Goal: Navigation & Orientation: Go to known website

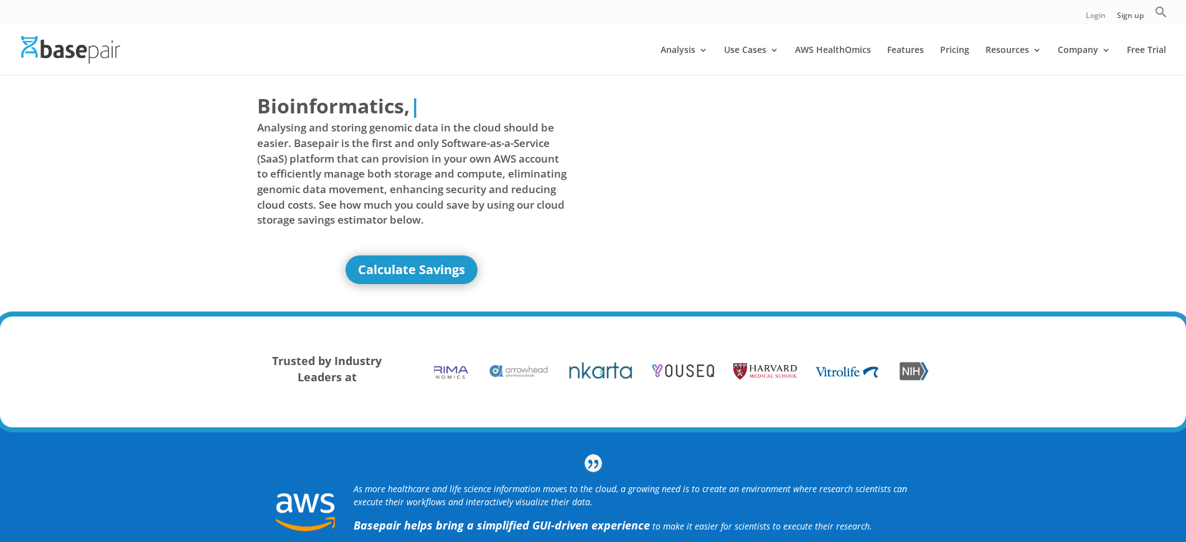
click at [1094, 18] on link "Login" at bounding box center [1096, 18] width 20 height 13
click at [1129, 18] on link "Sign up" at bounding box center [1130, 18] width 27 height 13
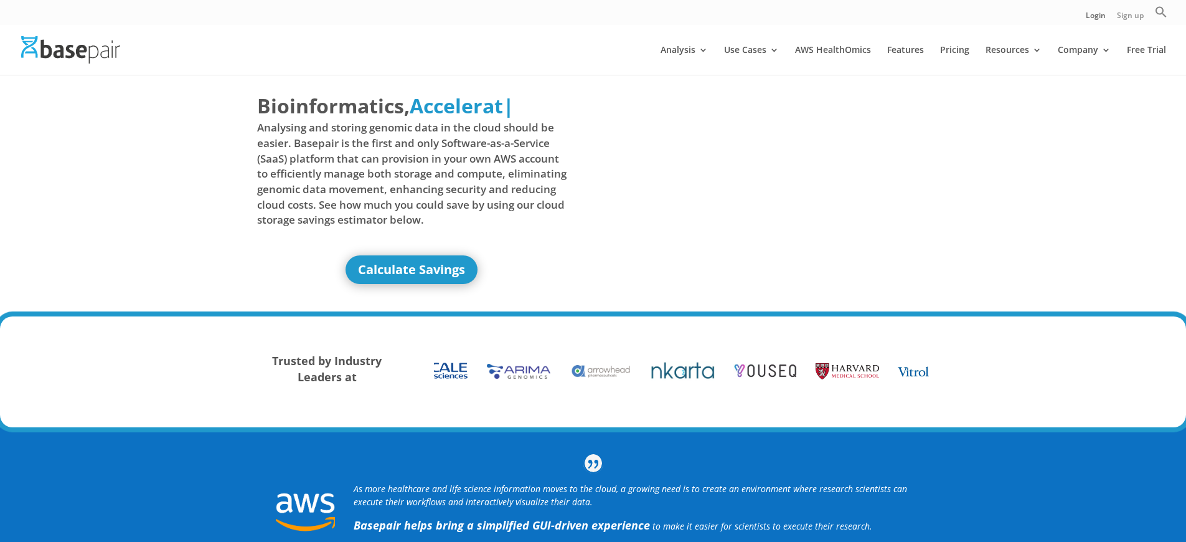
click at [1129, 18] on link "Sign up" at bounding box center [1130, 18] width 27 height 13
click at [1094, 18] on link "Login" at bounding box center [1096, 18] width 20 height 13
